Goal: Transaction & Acquisition: Download file/media

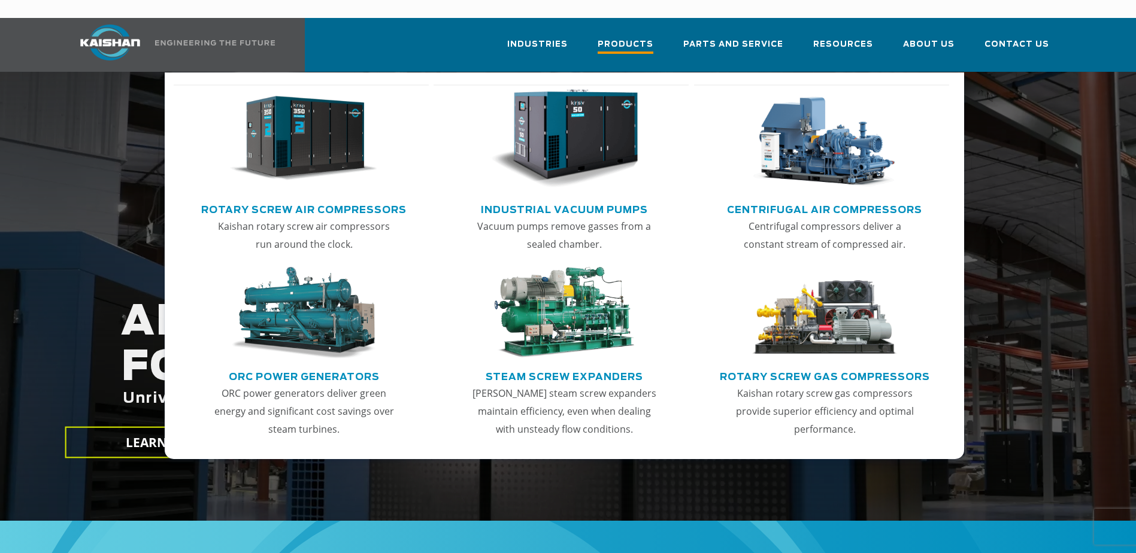
click at [636, 38] on span "Products" at bounding box center [625, 46] width 56 height 16
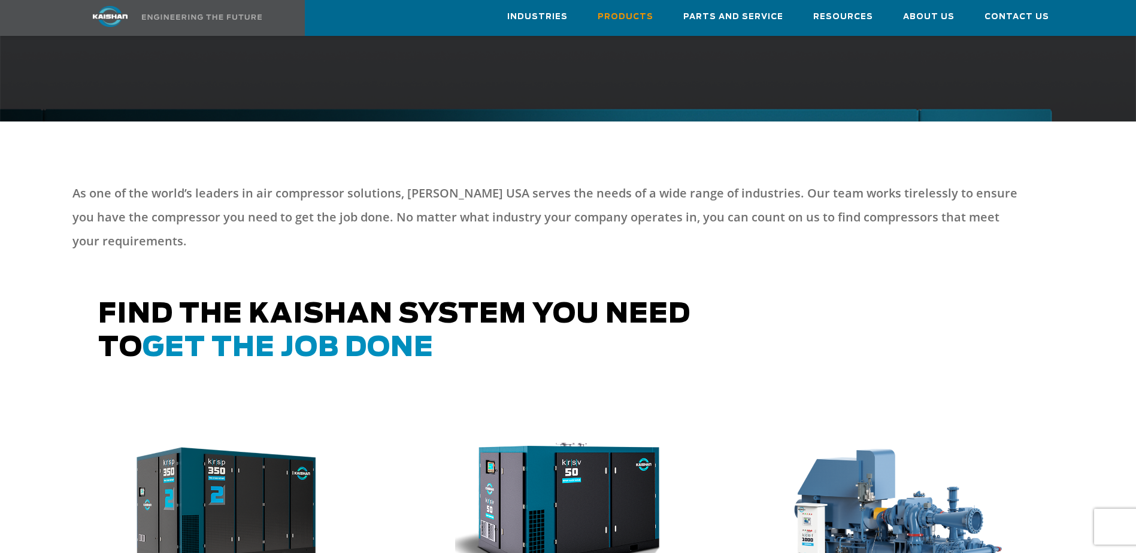
scroll to position [593, 0]
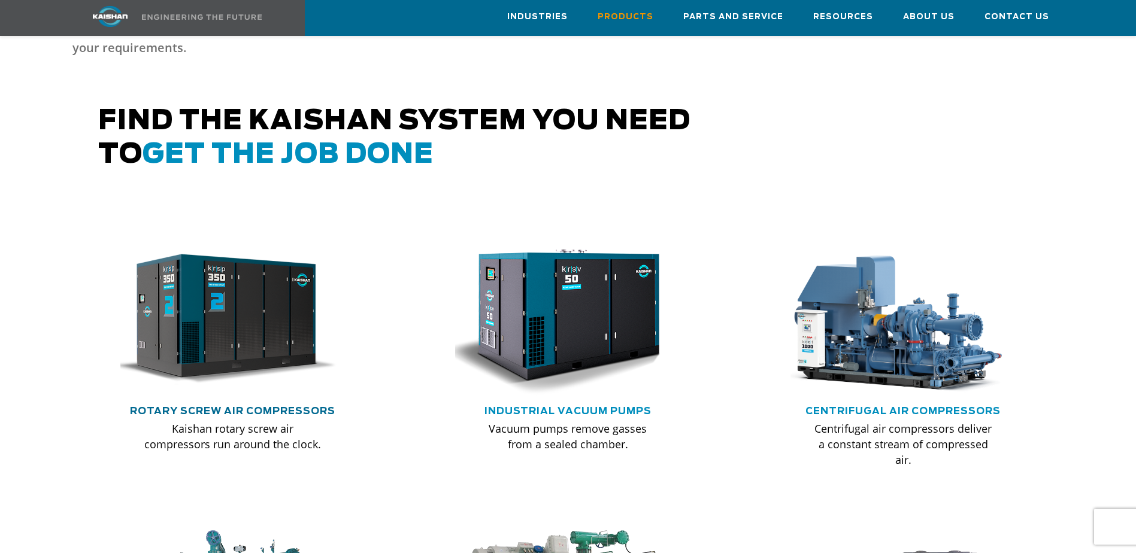
click at [212, 406] on link "Rotary Screw Air Compressors" at bounding box center [232, 411] width 205 height 10
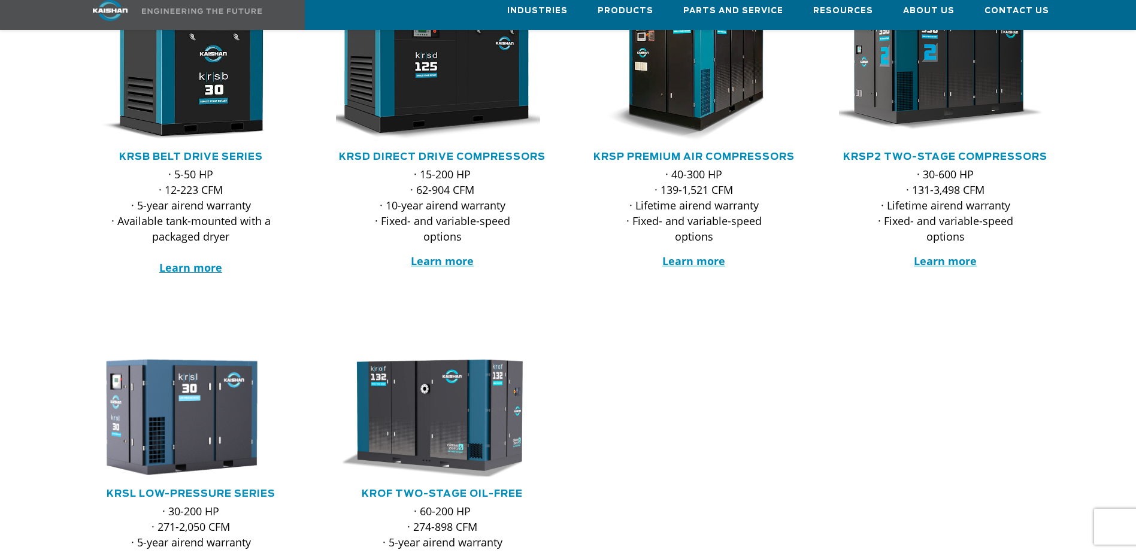
scroll to position [299, 0]
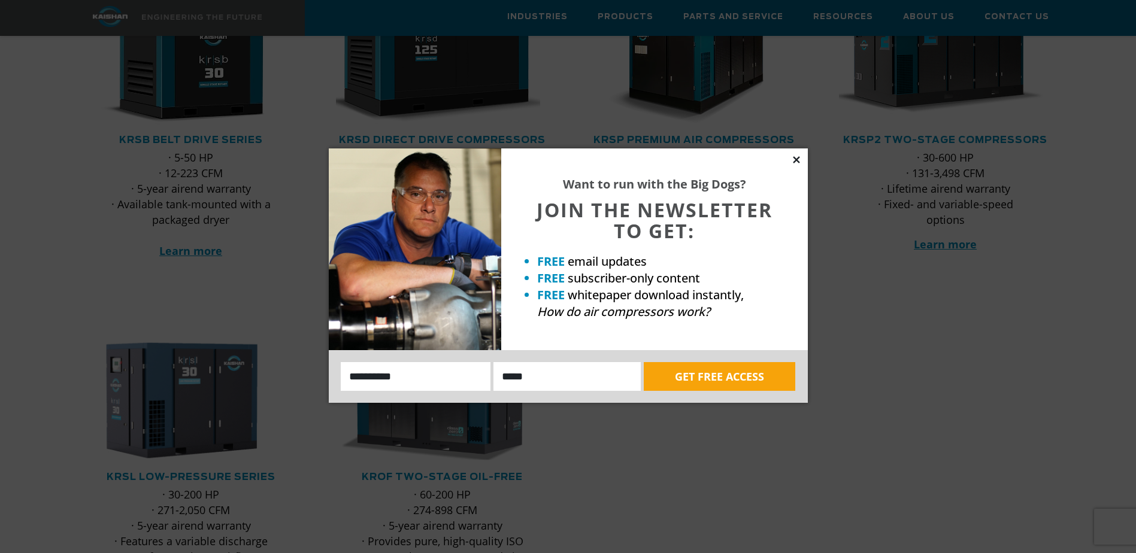
click at [794, 158] on icon at bounding box center [796, 159] width 7 height 7
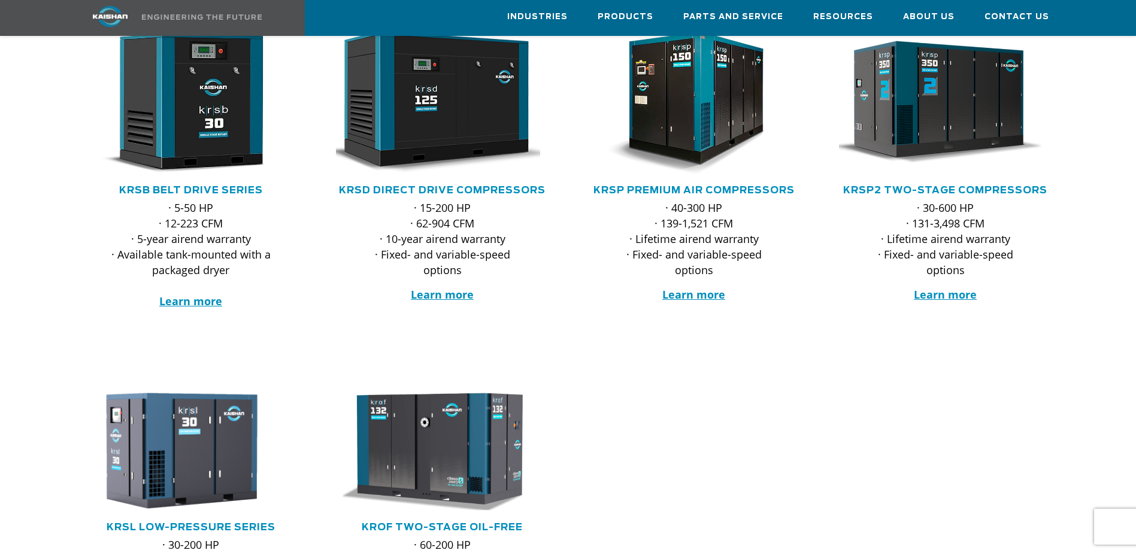
scroll to position [180, 0]
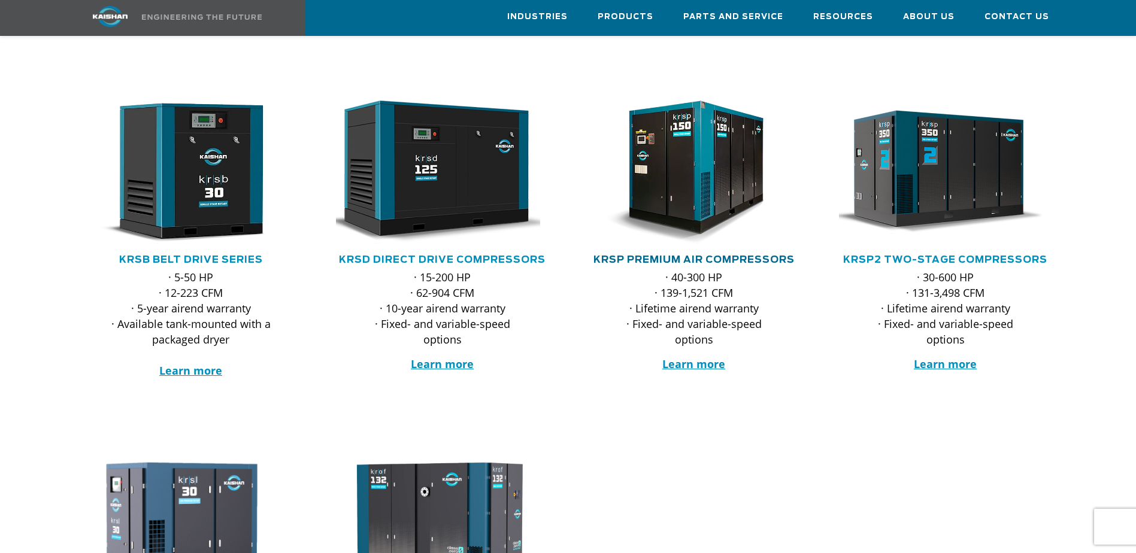
click at [666, 255] on link "KRSP Premium Air Compressors" at bounding box center [693, 260] width 201 height 10
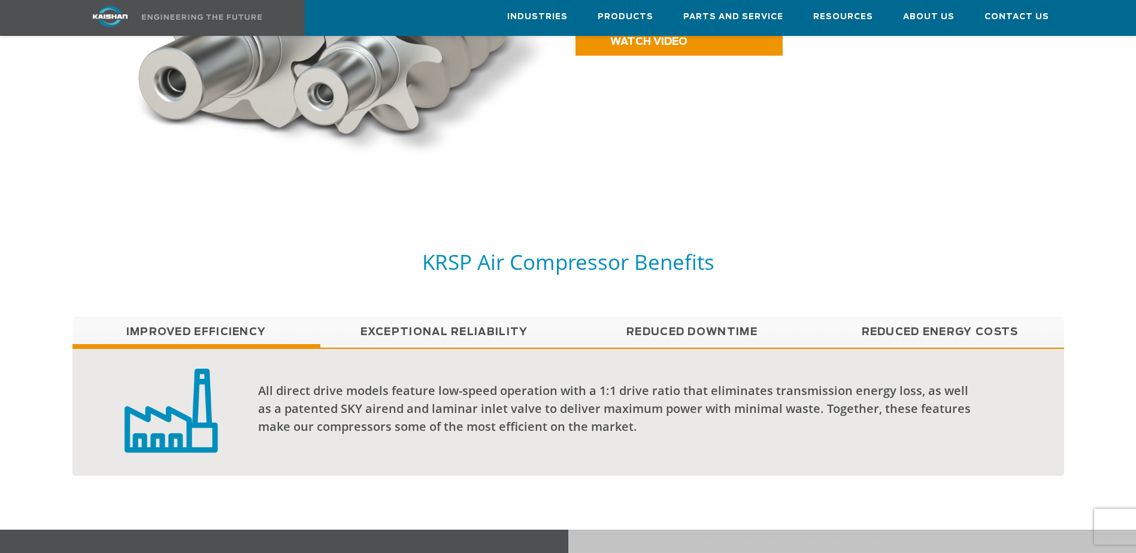
scroll to position [599, 0]
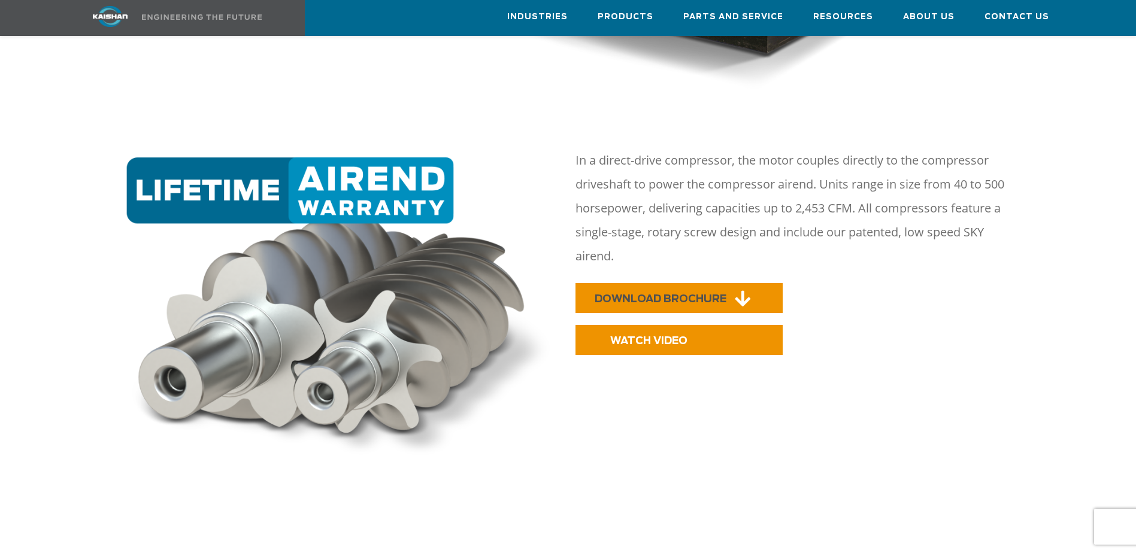
click at [639, 283] on link "DOWNLOAD BROCHURE" at bounding box center [678, 298] width 207 height 30
